Goal: Transaction & Acquisition: Purchase product/service

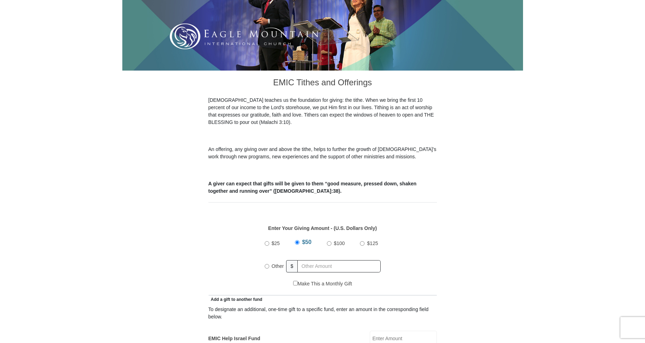
scroll to position [211, 0]
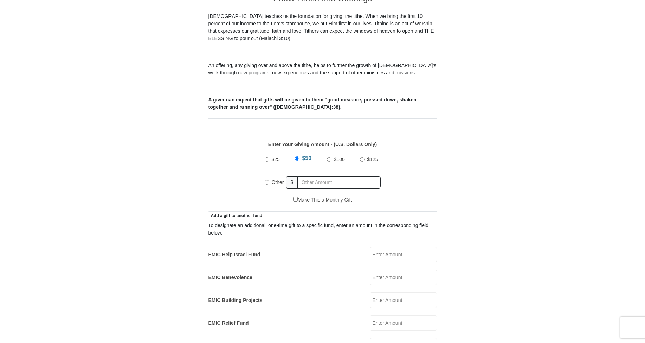
click at [268, 180] on input "Other" at bounding box center [267, 182] width 5 height 5
radio input "true"
click at [305, 176] on input "text" at bounding box center [340, 182] width 81 height 12
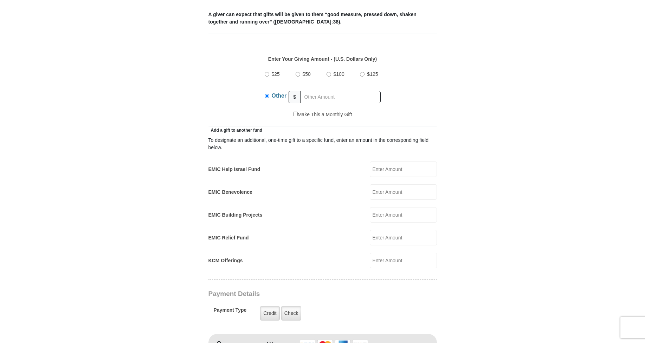
scroll to position [281, 0]
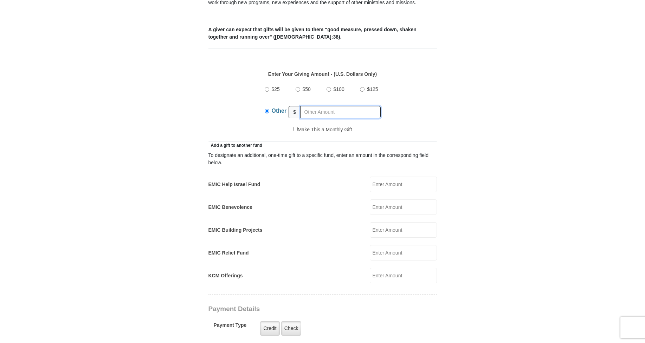
click at [314, 106] on input "text" at bounding box center [340, 112] width 81 height 12
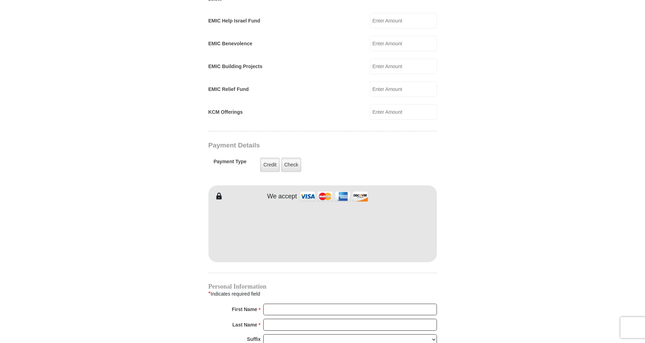
scroll to position [457, 0]
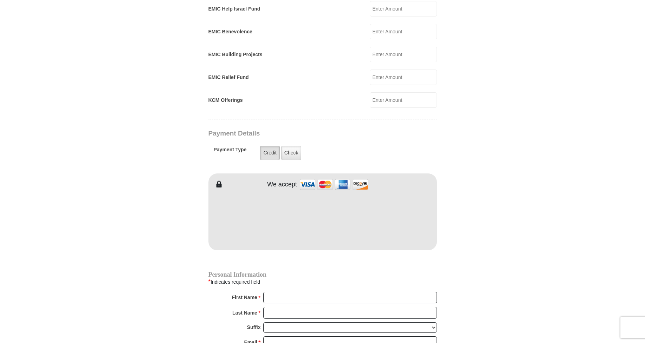
type input "133.00"
click at [272, 146] on label "Credit" at bounding box center [269, 153] width 19 height 14
click at [0, 0] on input "Credit" at bounding box center [0, 0] width 0 height 0
type input "Lawander"
type input "Harris"
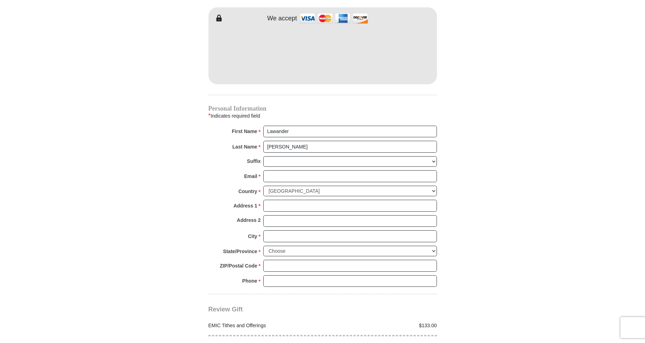
scroll to position [633, 0]
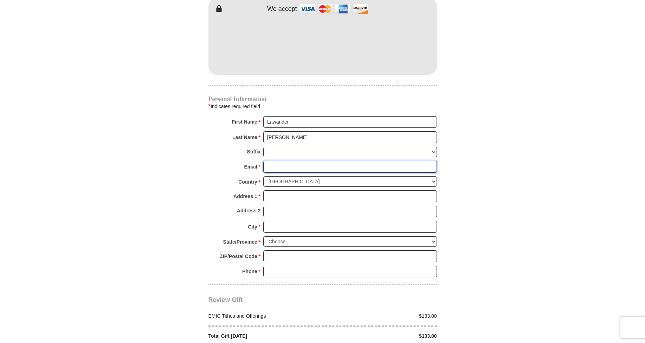
click at [275, 161] on input "Email *" at bounding box center [350, 167] width 174 height 12
type input "L"
type input "lawanderharris@gmail.com"
click at [288, 191] on input "Address 1 *" at bounding box center [350, 197] width 174 height 12
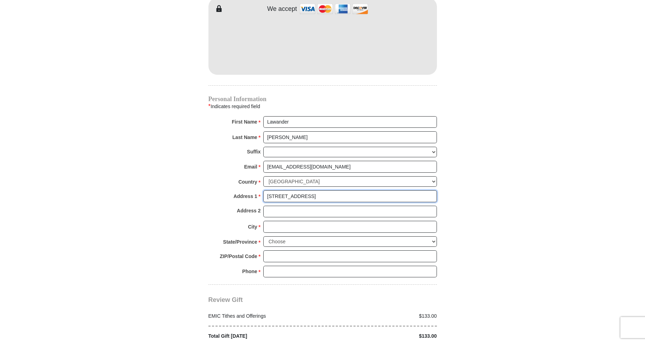
type input "25222 Northwest Fwy"
click at [280, 206] on input "Address 2" at bounding box center [350, 212] width 174 height 12
type input "Apt 352"
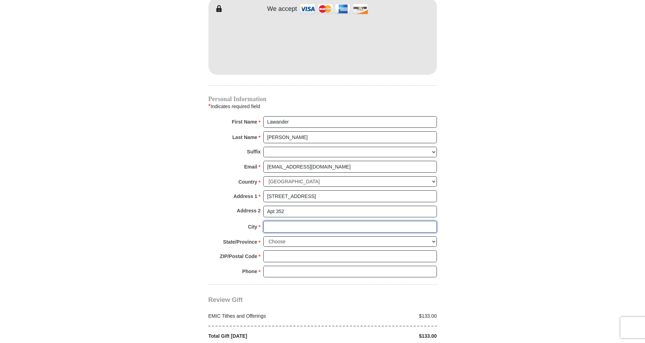
click at [286, 221] on input "City *" at bounding box center [350, 227] width 174 height 12
type input "Cypress"
click at [288, 237] on select "Choose Alabama Alaska American Samoa Arizona Arkansas Armed Forces Americas Arm…" at bounding box center [350, 242] width 174 height 11
select select "TX"
click at [263, 237] on select "Choose Alabama Alaska American Samoa Arizona Arkansas Armed Forces Americas Arm…" at bounding box center [350, 242] width 174 height 11
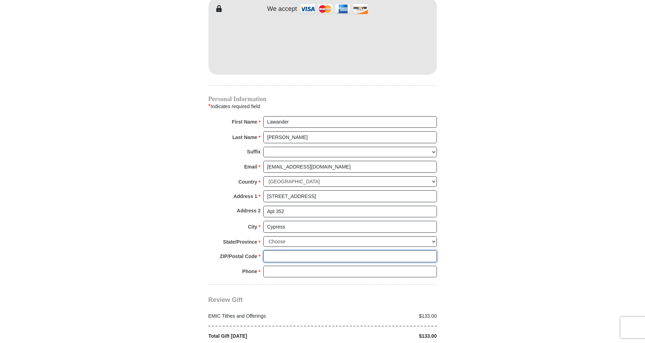
click at [277, 251] on input "ZIP/Postal Code *" at bounding box center [350, 257] width 174 height 12
type input "77429"
click at [275, 266] on input "Phone * *" at bounding box center [350, 272] width 174 height 12
type input "5037812733"
click at [324, 294] on div "Review Gift Your monthly donation will start on the first occurrence on your se…" at bounding box center [322, 312] width 229 height 55
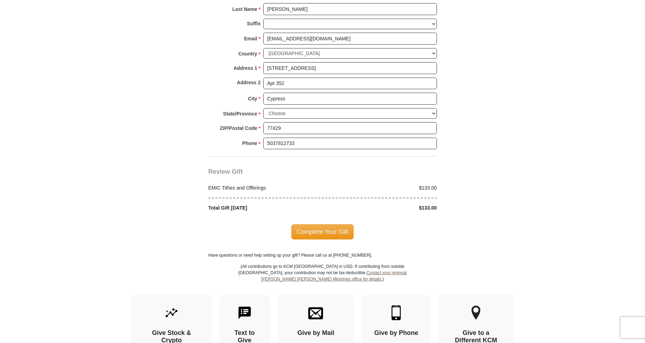
scroll to position [773, 0]
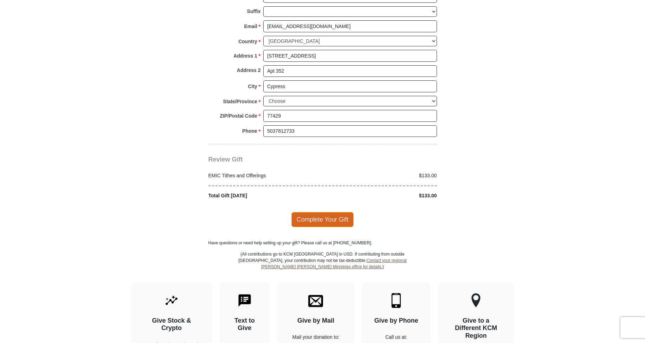
click at [334, 212] on span "Complete Your Gift" at bounding box center [322, 219] width 62 height 15
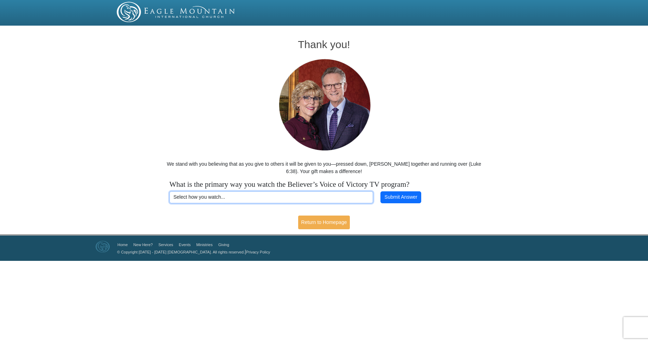
click at [217, 195] on select "Select how you watch... Daystar Morning Daystar Evening KCM.org GoVictory.com V…" at bounding box center [271, 198] width 204 height 12
select select "YOUTUBE"
click at [169, 192] on select "Select how you watch... Daystar Morning Daystar Evening KCM.org GoVictory.com V…" at bounding box center [271, 198] width 204 height 12
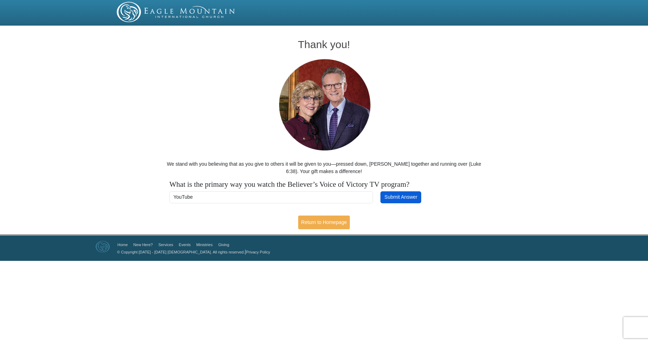
click at [404, 198] on button "Submit Answer" at bounding box center [400, 198] width 41 height 12
